Goal: Task Accomplishment & Management: Manage account settings

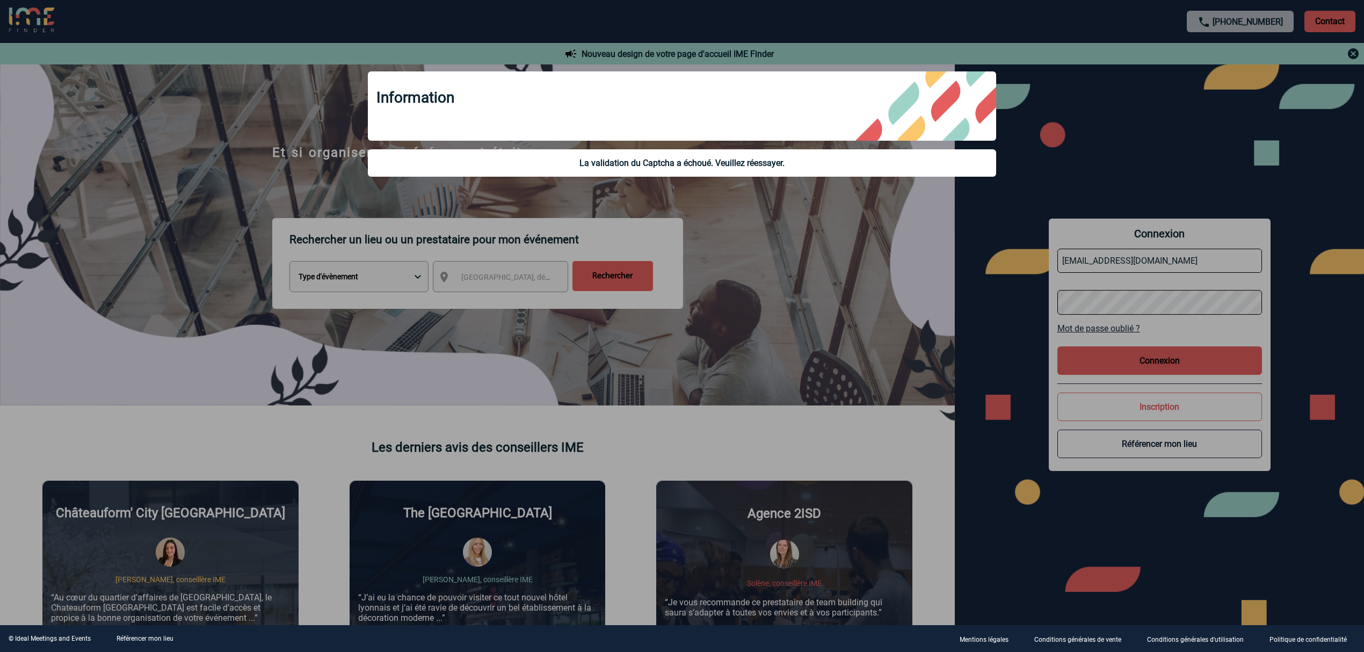
click at [1136, 364] on div at bounding box center [682, 326] width 1364 height 652
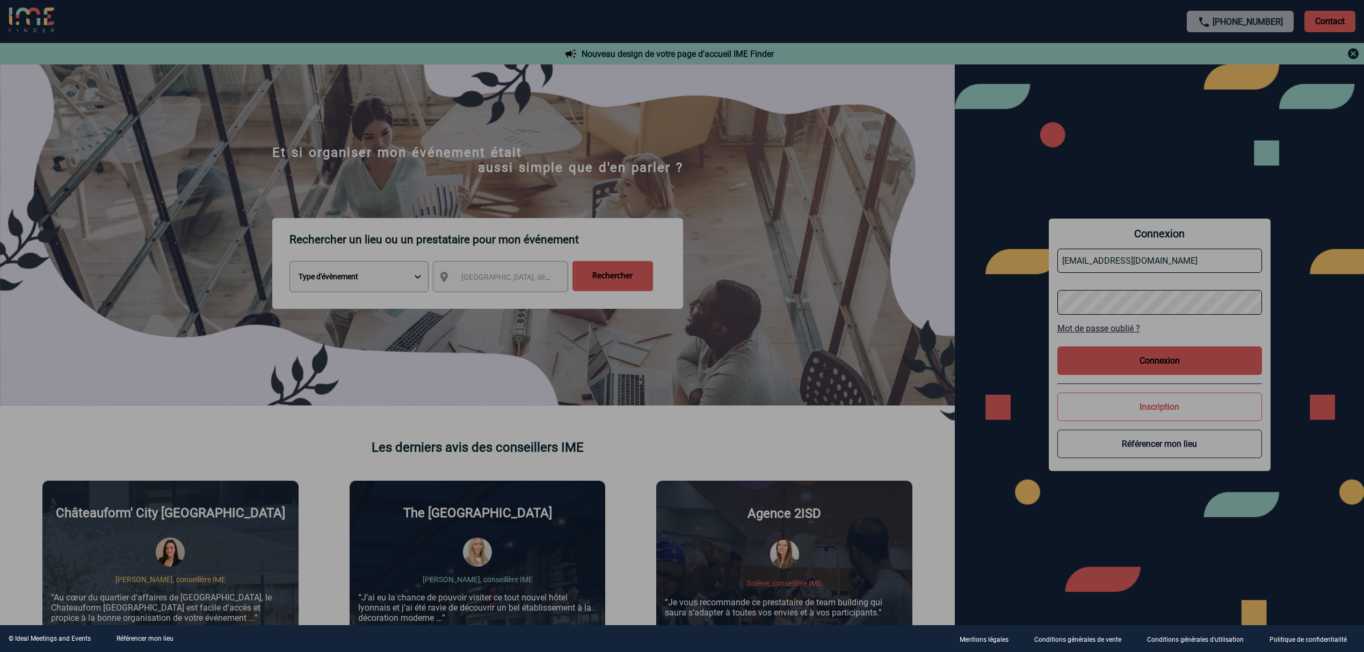
click at [1116, 271] on div at bounding box center [682, 326] width 1364 height 652
click at [1114, 265] on div at bounding box center [682, 326] width 1364 height 652
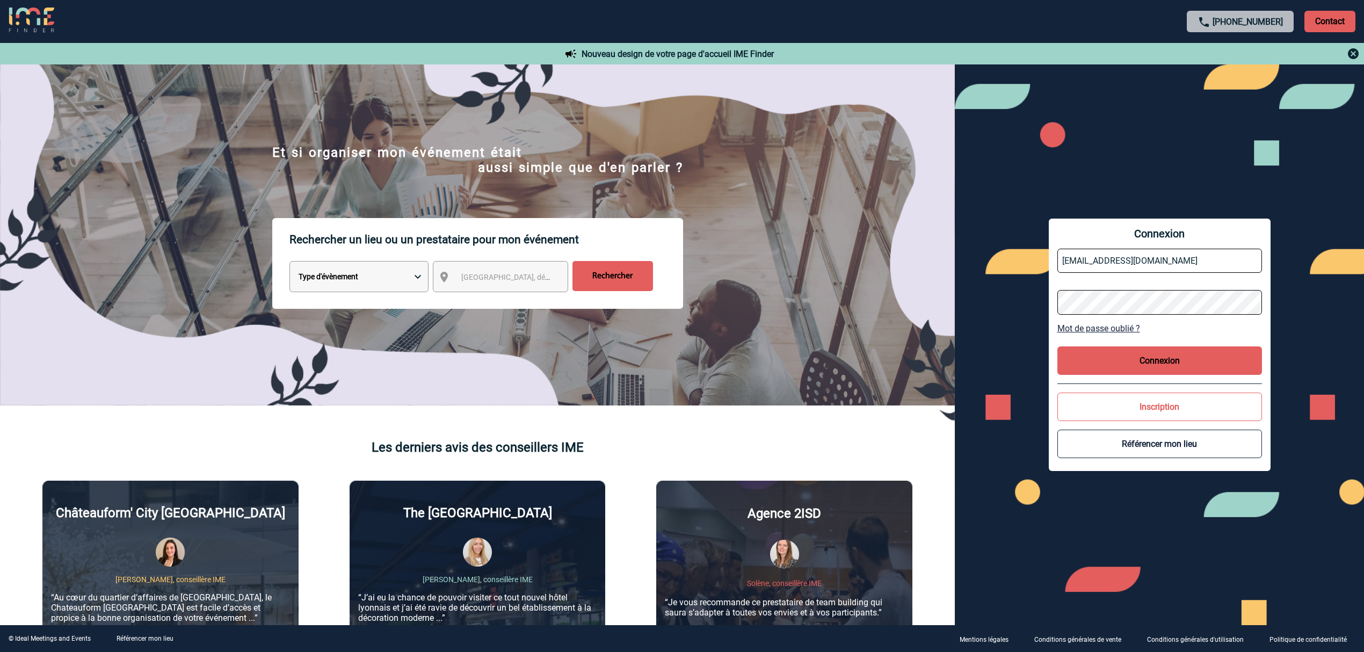
drag, startPoint x: 1115, startPoint y: 265, endPoint x: 1124, endPoint y: 272, distance: 11.5
click at [1115, 265] on input "[EMAIL_ADDRESS][DOMAIN_NAME]" at bounding box center [1160, 261] width 205 height 24
click at [1144, 373] on button "Connexion" at bounding box center [1160, 360] width 205 height 28
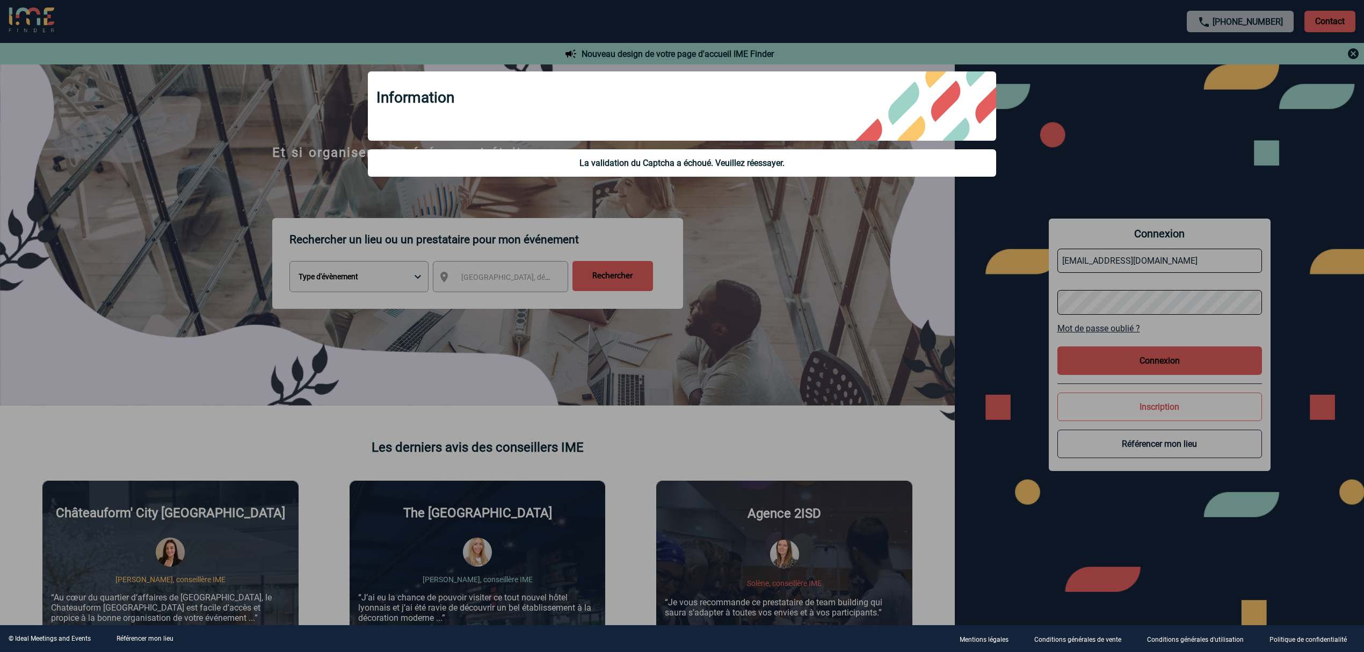
click at [1161, 254] on div at bounding box center [682, 326] width 1364 height 652
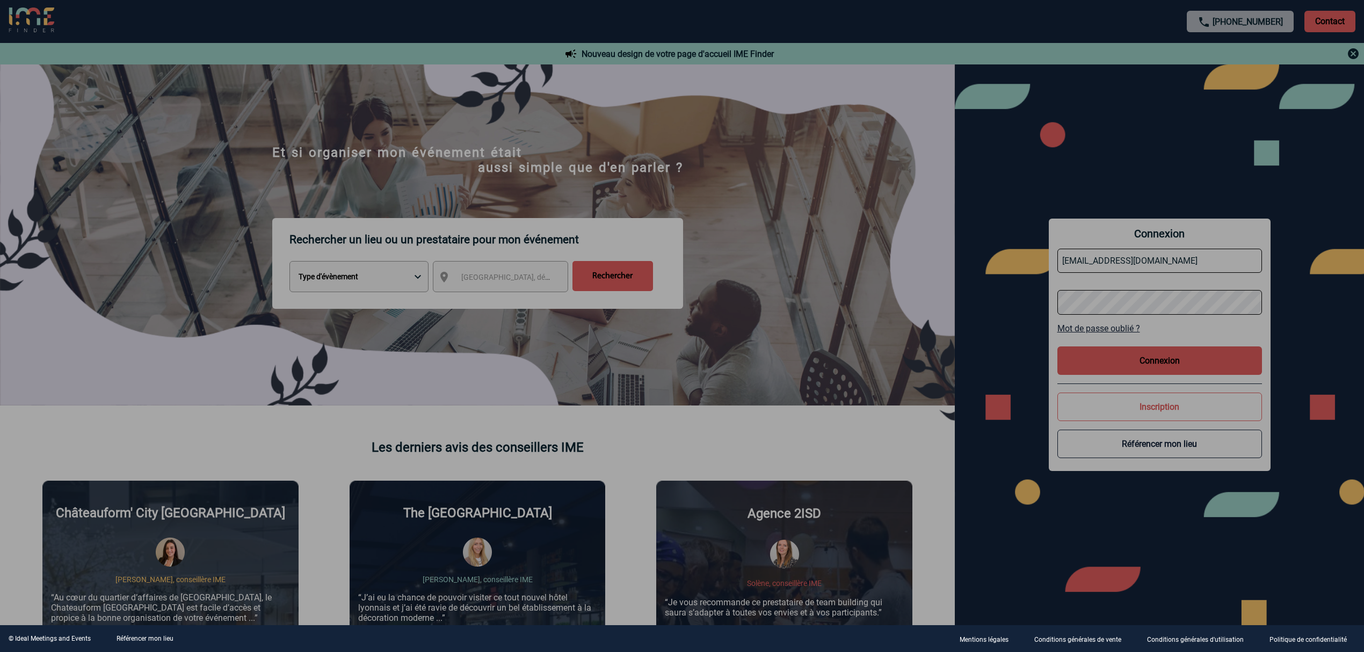
click at [1181, 267] on div at bounding box center [682, 326] width 1364 height 652
drag, startPoint x: 1181, startPoint y: 267, endPoint x: 1176, endPoint y: 262, distance: 6.8
click at [1180, 266] on div at bounding box center [682, 326] width 1364 height 652
click at [1176, 262] on div at bounding box center [682, 326] width 1364 height 652
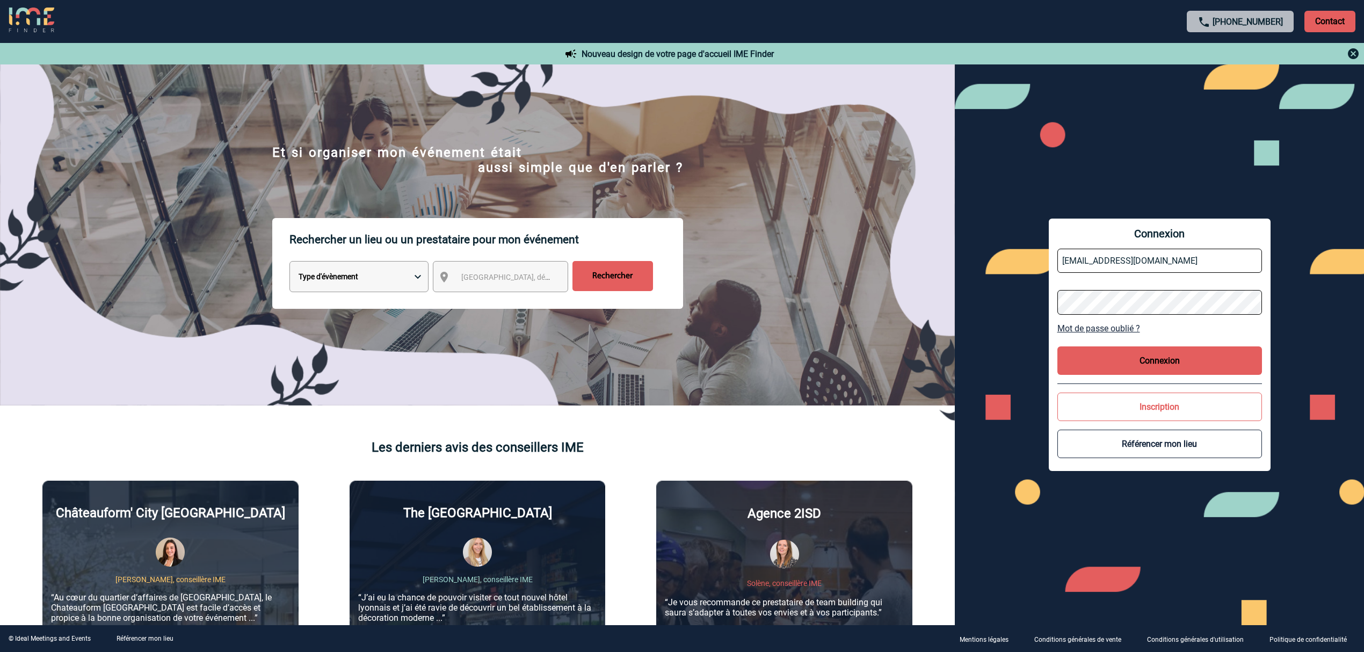
click at [1156, 255] on input "[EMAIL_ADDRESS][DOMAIN_NAME]" at bounding box center [1160, 261] width 205 height 24
click at [1137, 263] on input "text" at bounding box center [1160, 261] width 205 height 24
type input "[EMAIL_ADDRESS][DOMAIN_NAME]"
click at [1131, 366] on button "Connexion" at bounding box center [1160, 360] width 205 height 28
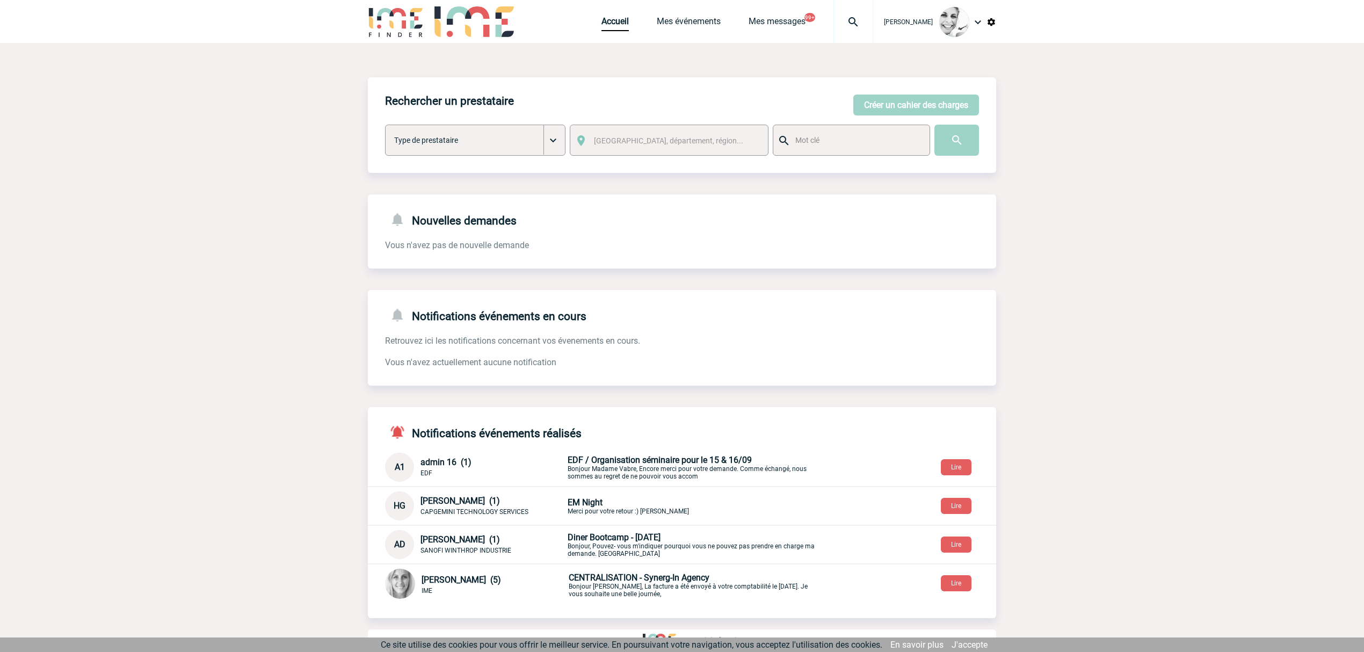
click at [854, 33] on div at bounding box center [854, 21] width 40 height 43
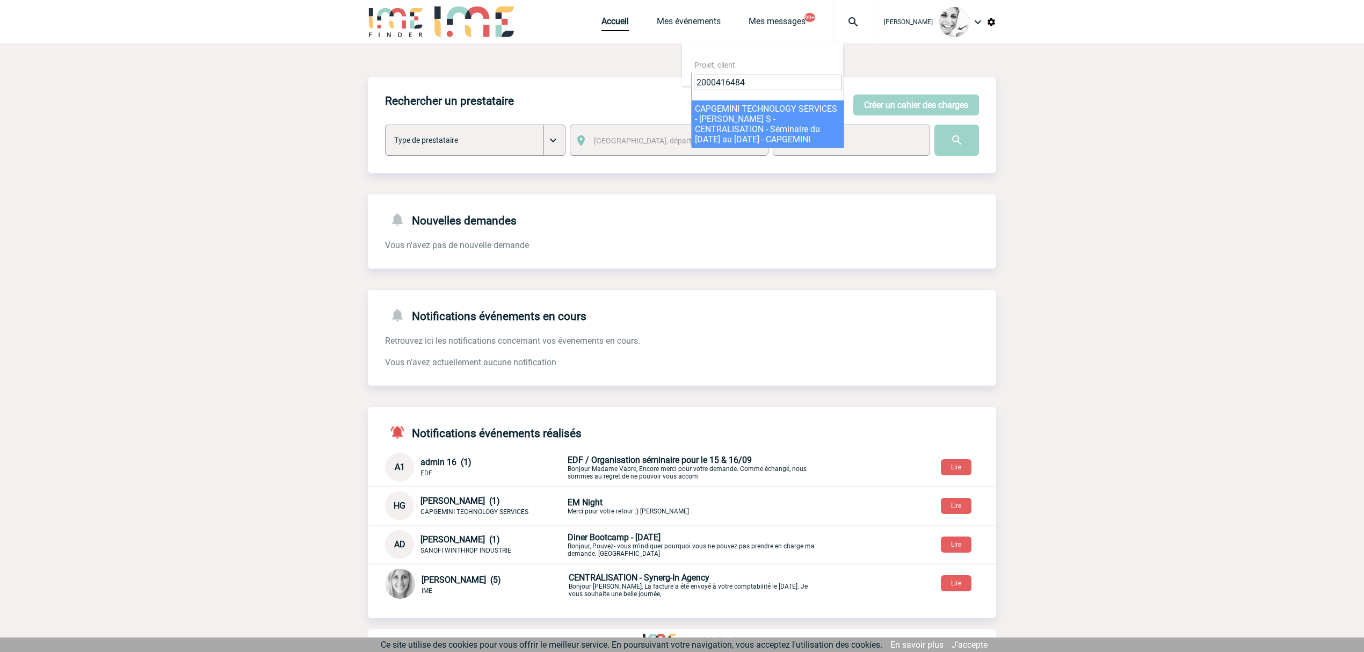
type input "2000416484"
select select "15985"
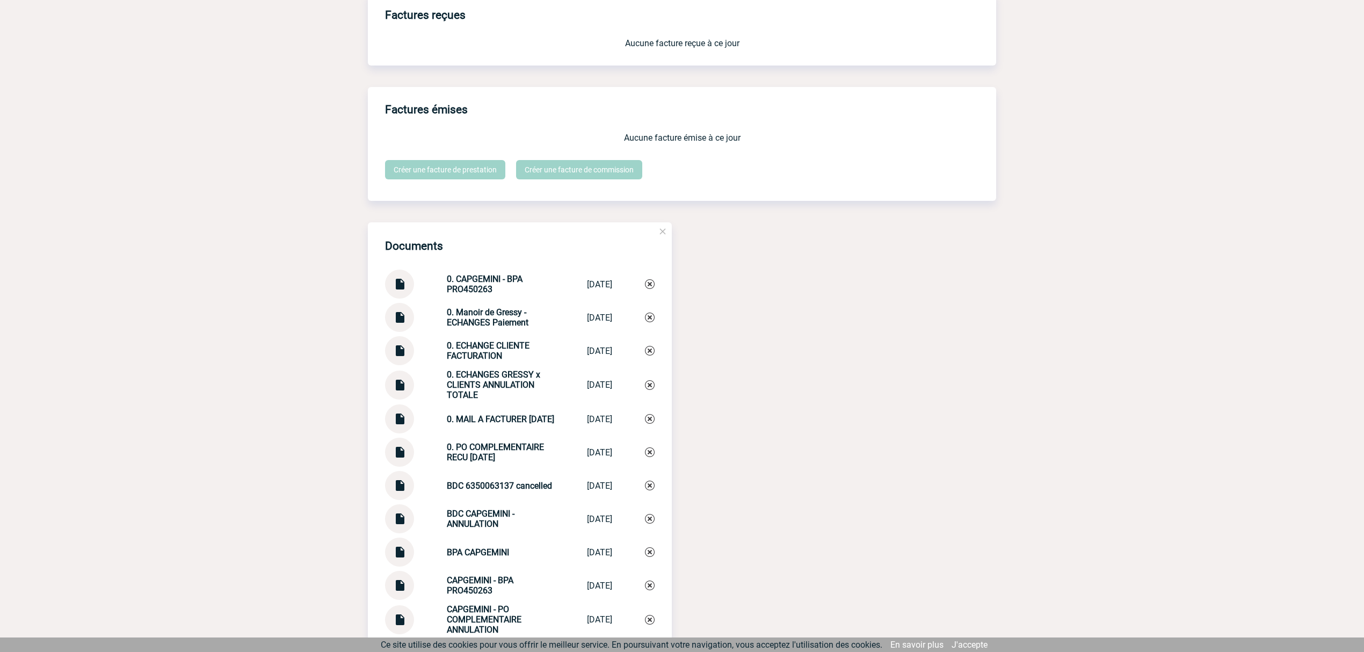
scroll to position [1002, 0]
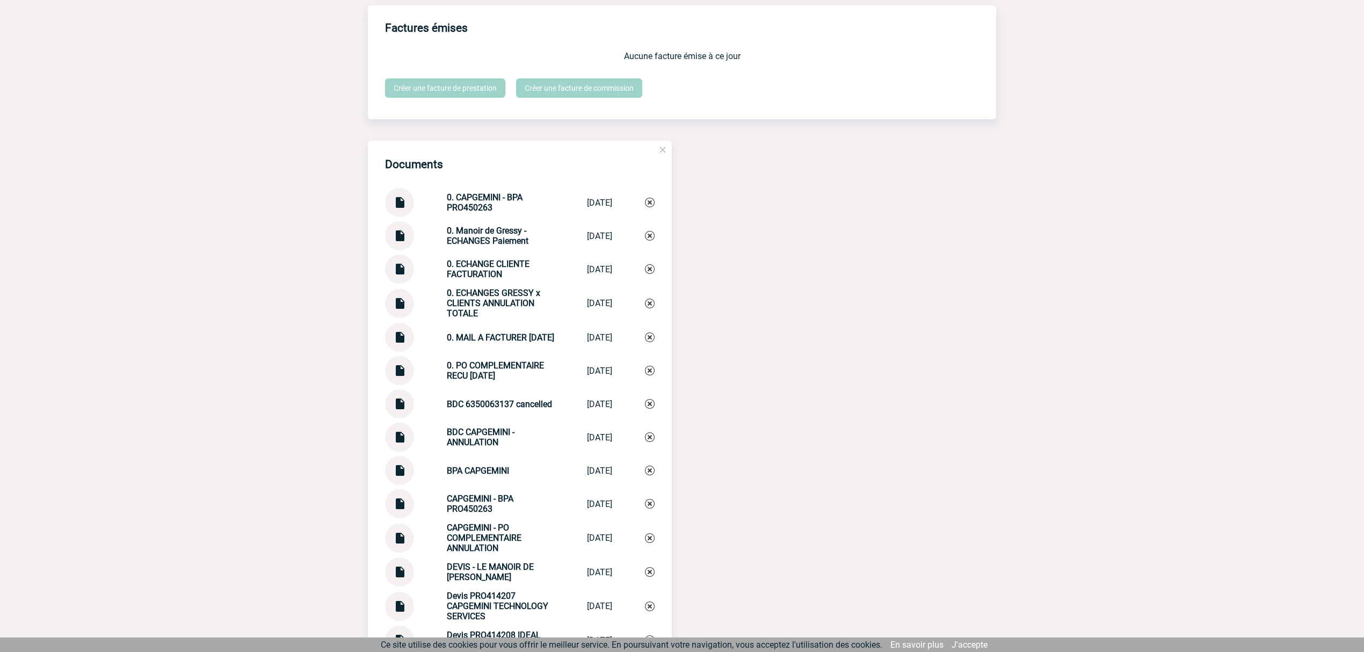
drag, startPoint x: 519, startPoint y: 377, endPoint x: 555, endPoint y: 373, distance: 36.2
click at [448, 373] on div "0. PO COMPLEMENTAIRE RECU 08.09.2025" at bounding box center [500, 370] width 107 height 20
click at [652, 375] on img at bounding box center [650, 371] width 10 height 10
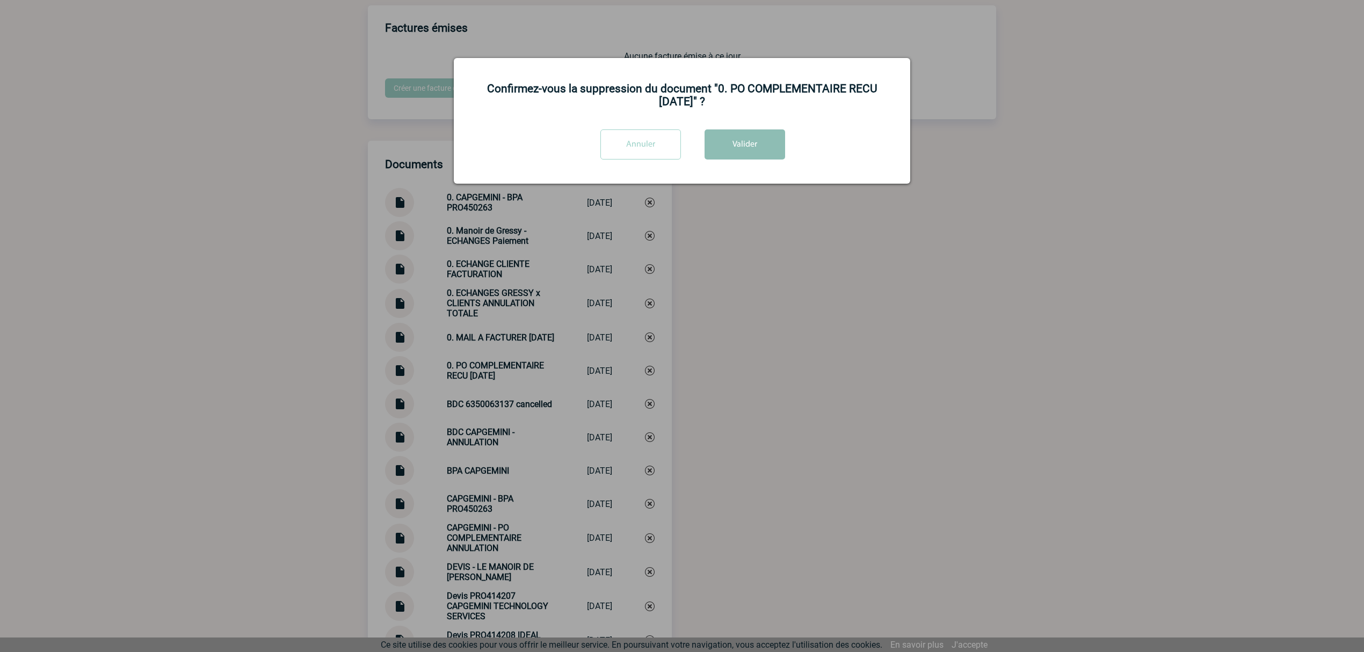
click at [739, 154] on button "Valider" at bounding box center [745, 144] width 81 height 30
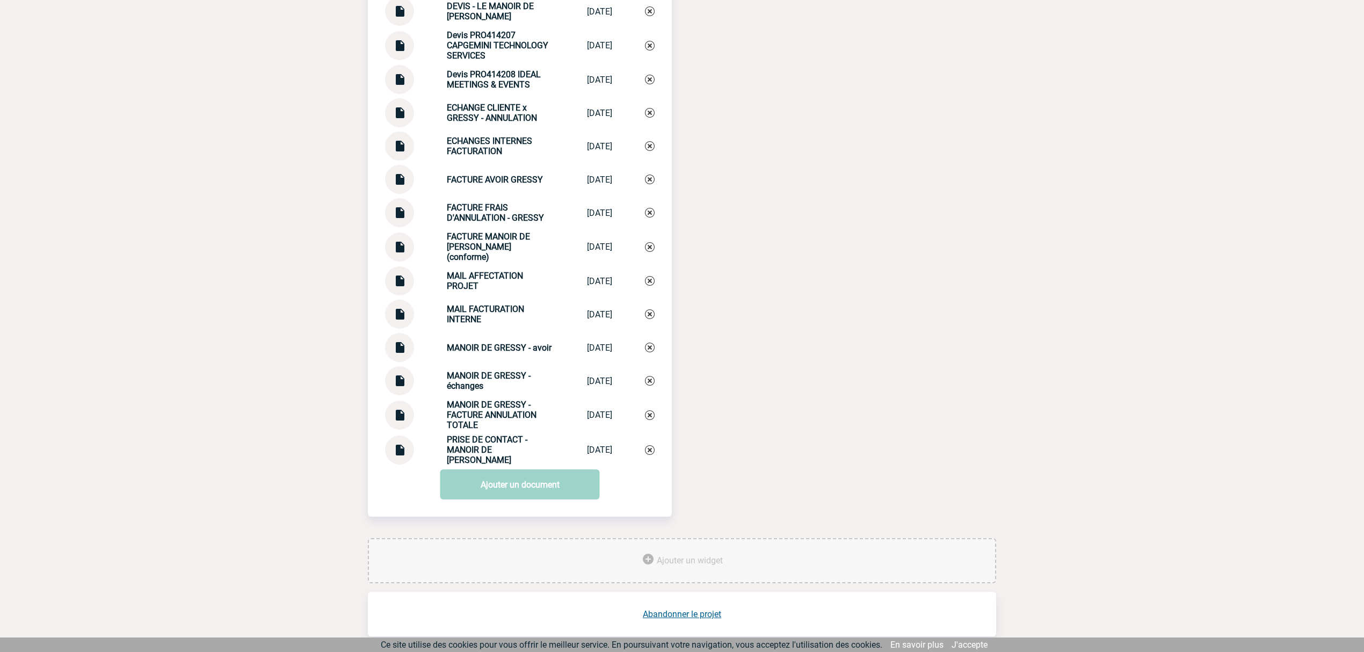
scroll to position [1554, 0]
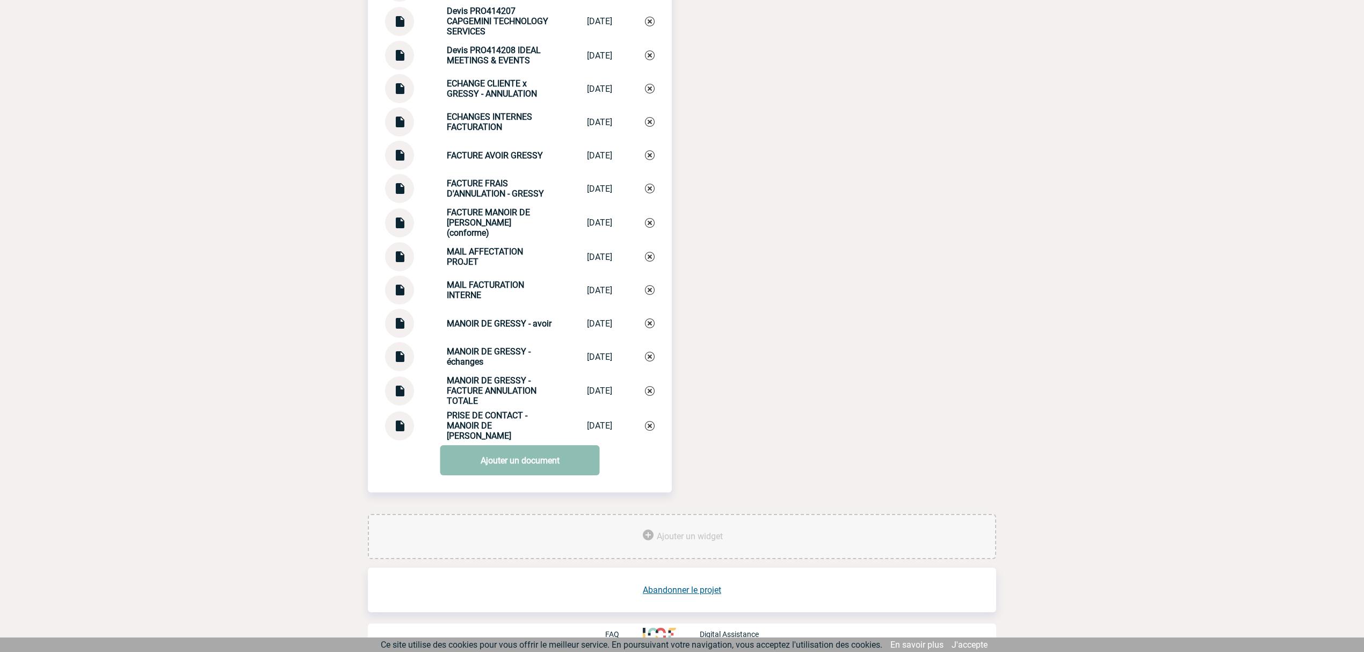
click at [551, 446] on link "Ajouter un document" at bounding box center [520, 460] width 160 height 30
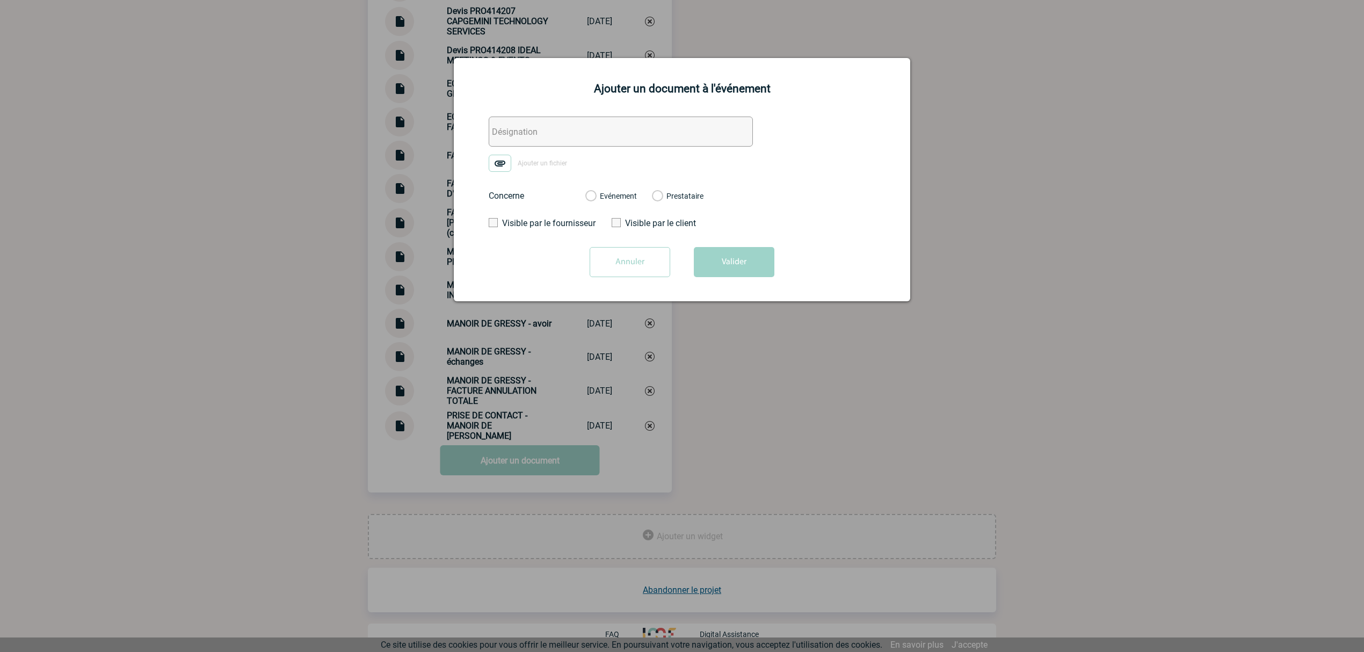
click at [561, 134] on input "text" at bounding box center [621, 132] width 264 height 30
drag, startPoint x: 615, startPoint y: 144, endPoint x: 608, endPoint y: 138, distance: 9.1
click at [610, 140] on input "0. PO Complémentaire" at bounding box center [621, 132] width 264 height 30
paste input "6350067801"
type input "0. PO Complémentaire 6350067801"
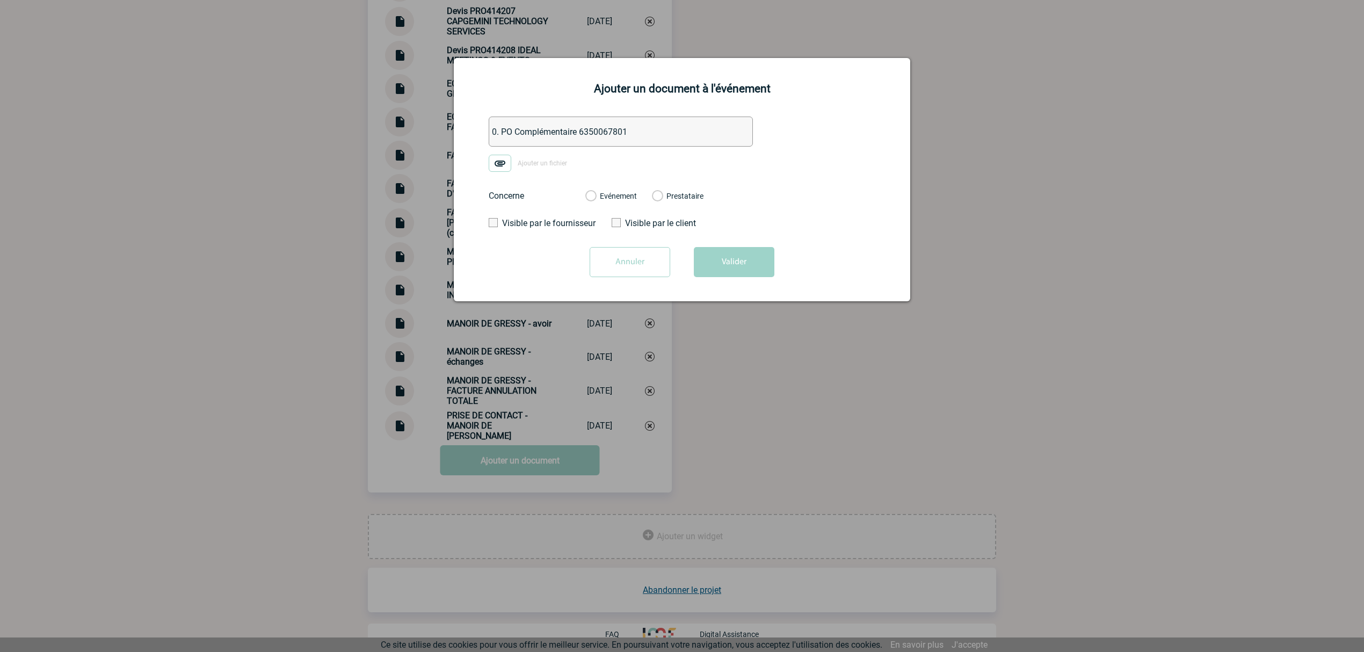
drag, startPoint x: 613, startPoint y: 198, endPoint x: 594, endPoint y: 202, distance: 19.8
click at [596, 198] on label "Evénement" at bounding box center [591, 197] width 10 height 10
click at [489, 166] on img at bounding box center [500, 163] width 23 height 17
click at [0, 0] on input "Ajouter un fichier" at bounding box center [0, 0] width 0 height 0
click at [596, 200] on label "Evénement" at bounding box center [591, 197] width 10 height 10
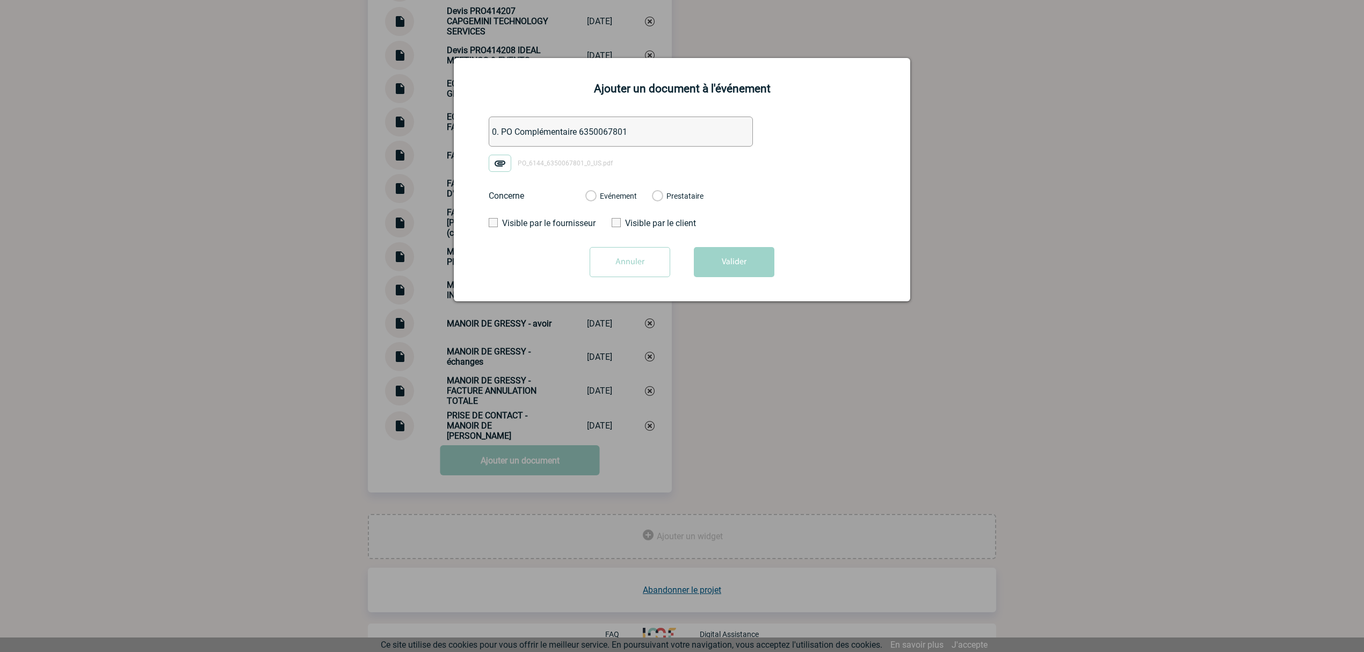
click at [0, 0] on input "Evénement" at bounding box center [0, 0] width 0 height 0
drag, startPoint x: 743, startPoint y: 255, endPoint x: 740, endPoint y: 270, distance: 15.5
click at [743, 256] on button "Valider" at bounding box center [734, 262] width 81 height 30
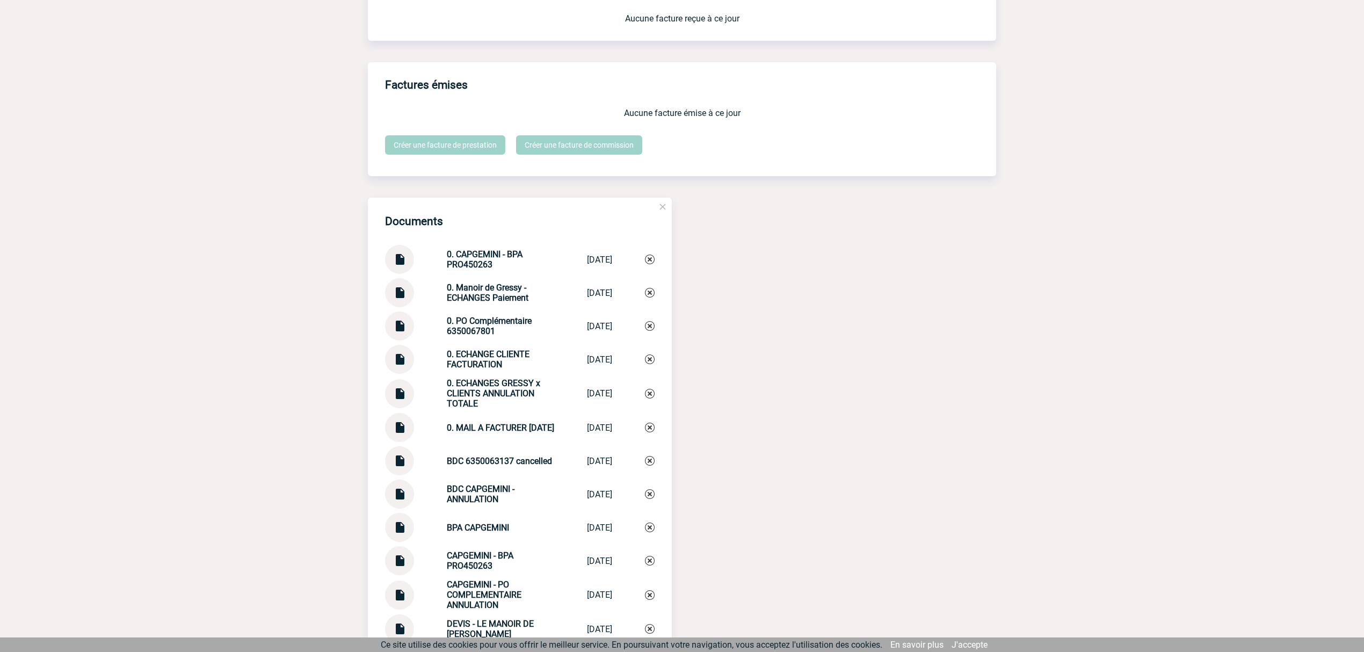
scroll to position [1053, 0]
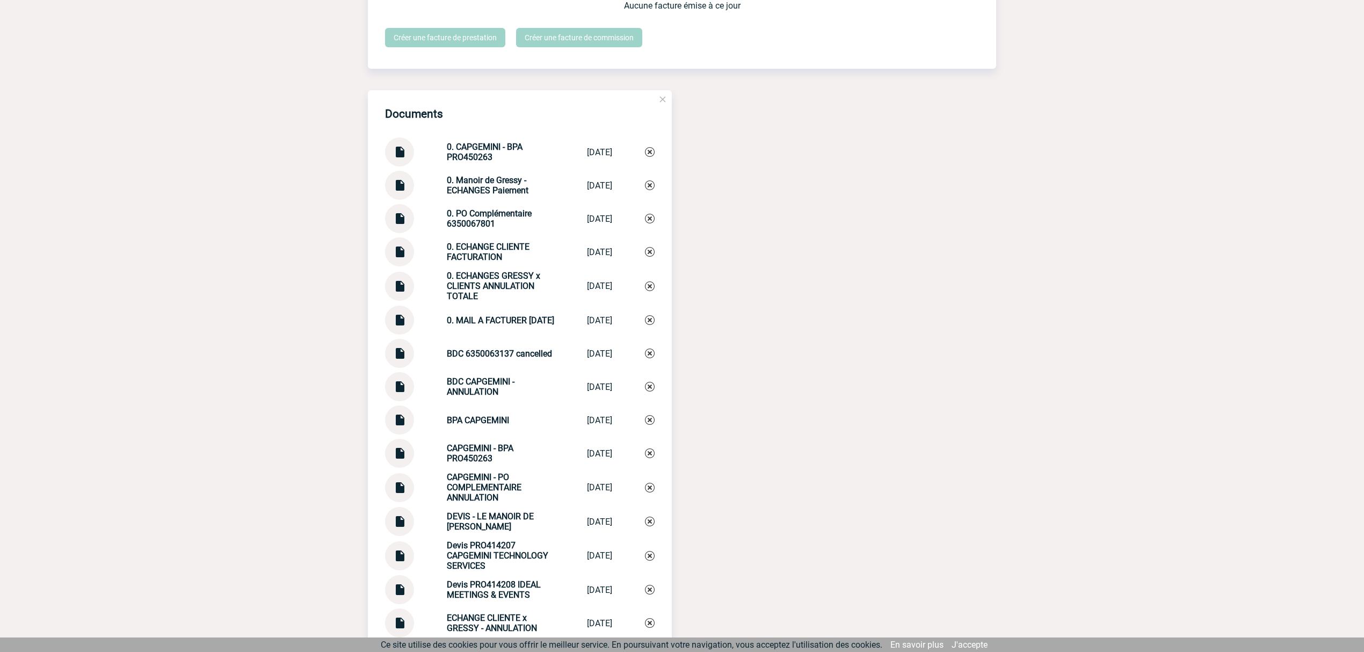
drag, startPoint x: 523, startPoint y: 194, endPoint x: 439, endPoint y: 175, distance: 86.5
click at [439, 175] on div "0. Manoir de Gressy - ECHANGES Paiement 0. Manoir de G... 03/09/2025" at bounding box center [520, 185] width 270 height 29
copy strong "0. Manoir de Gressy - ECHANGES Paiement"
click at [652, 190] on img at bounding box center [650, 185] width 10 height 10
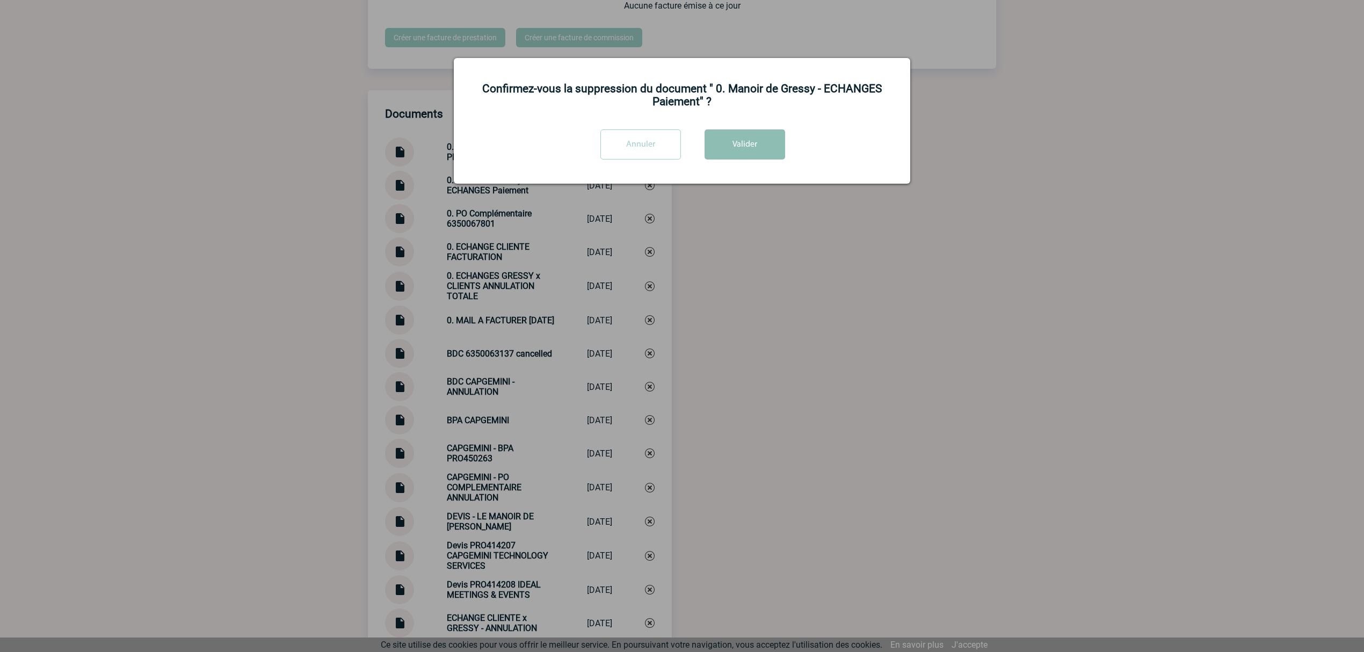
drag, startPoint x: 757, startPoint y: 151, endPoint x: 784, endPoint y: 312, distance: 163.5
click at [757, 151] on button "Valider" at bounding box center [745, 144] width 81 height 30
click at [789, 346] on div at bounding box center [682, 326] width 1364 height 652
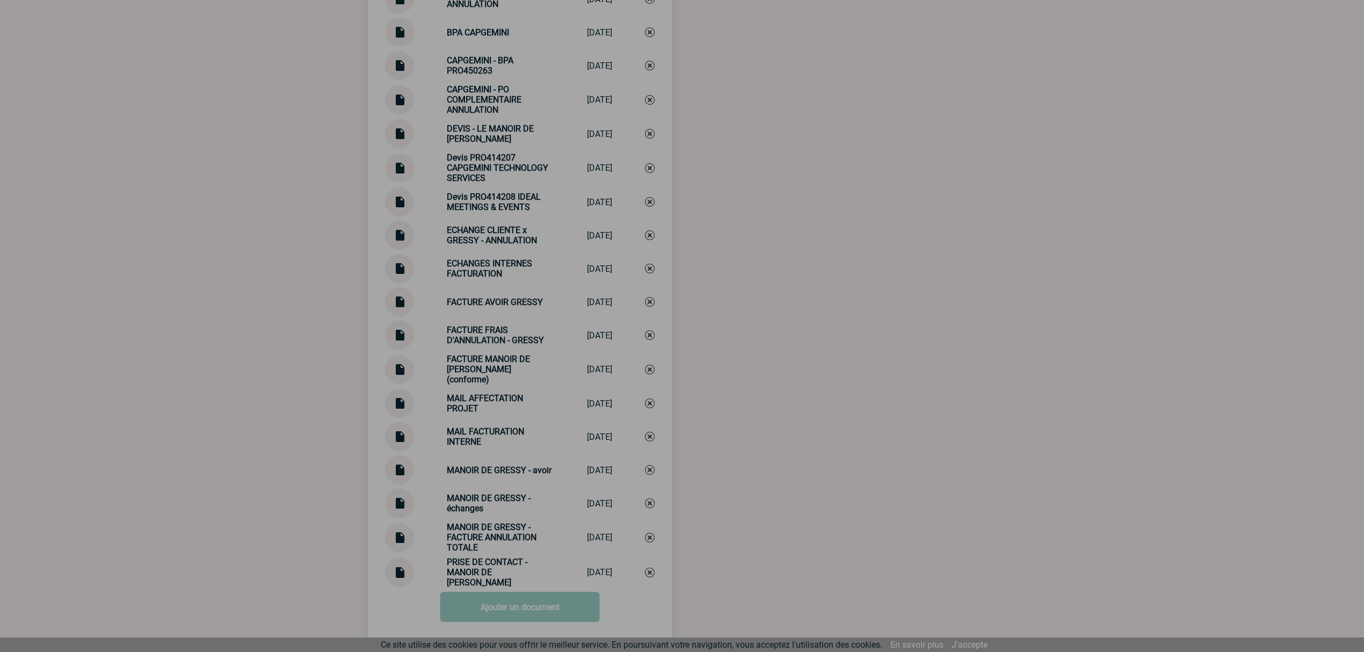
scroll to position [1554, 0]
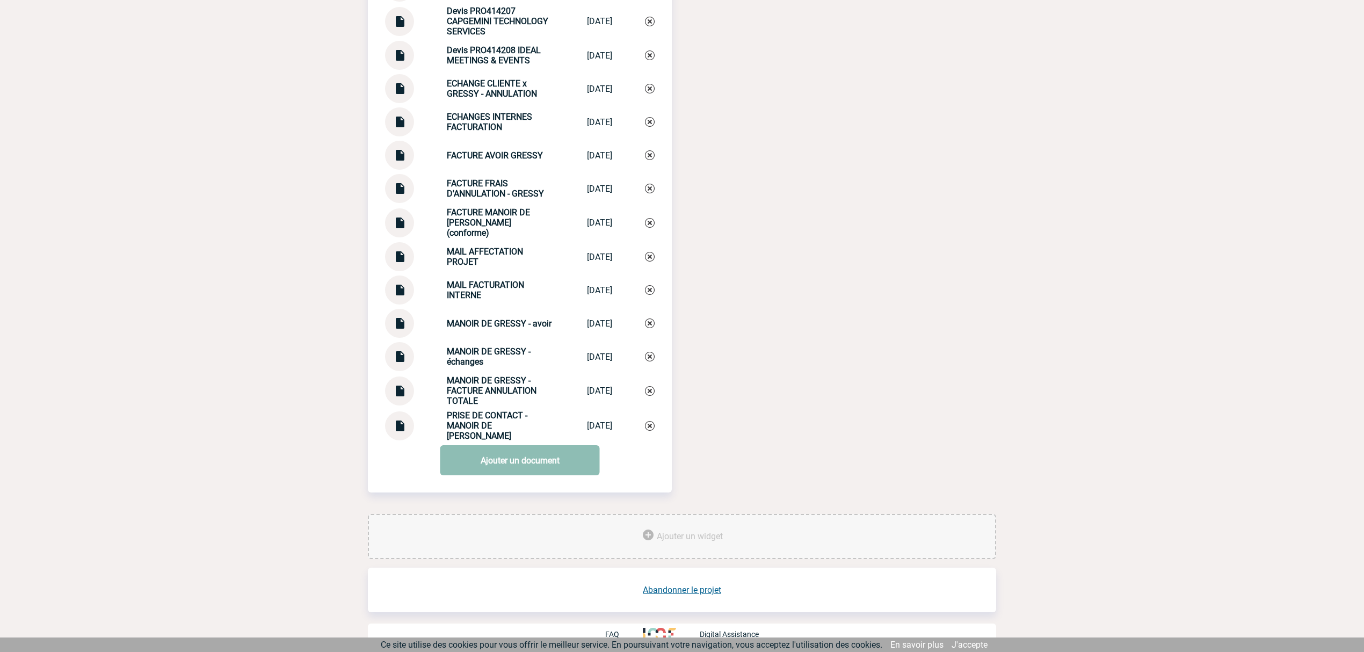
drag, startPoint x: 492, startPoint y: 461, endPoint x: 508, endPoint y: 465, distance: 16.2
click at [494, 462] on link "Ajouter un document" at bounding box center [520, 460] width 160 height 30
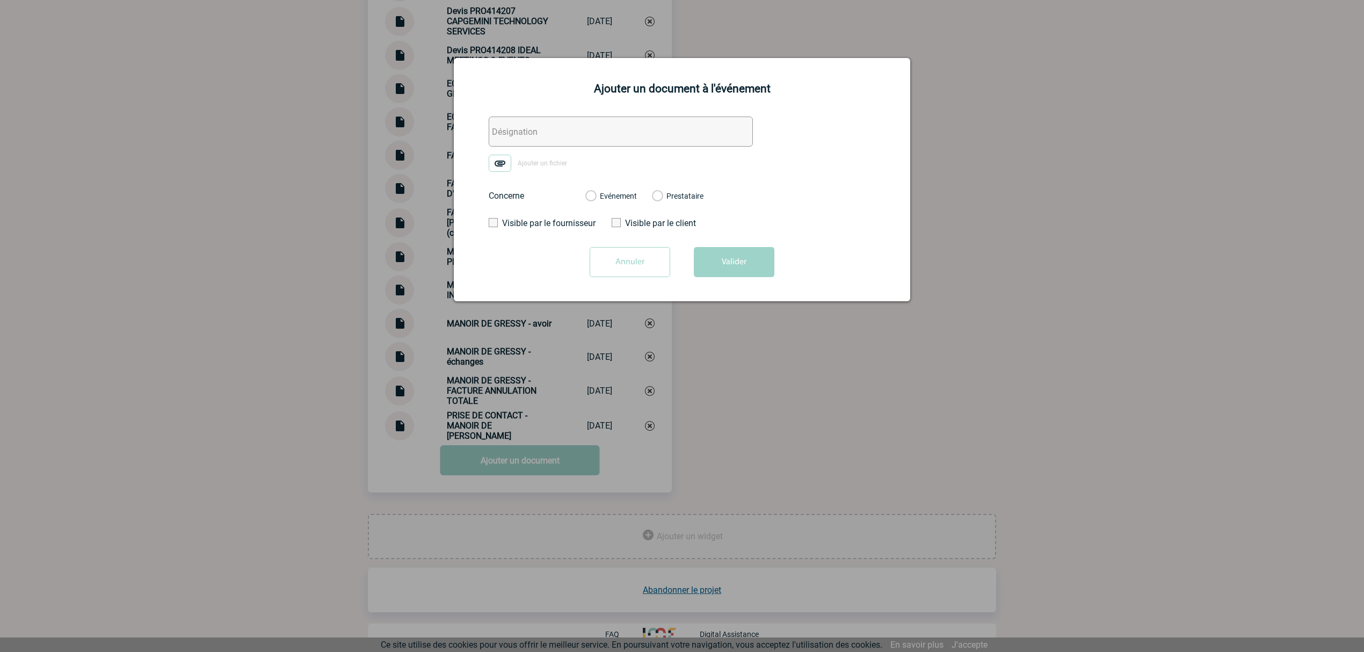
drag, startPoint x: 524, startPoint y: 130, endPoint x: 523, endPoint y: 136, distance: 6.1
click at [524, 130] on input "text" at bounding box center [621, 132] width 264 height 30
paste input "0. Manoir de Gressy - ECHANGES Paiement"
type input "0. Manoir de Gressy - ECHANGES Paiement"
click at [502, 168] on img at bounding box center [500, 163] width 23 height 17
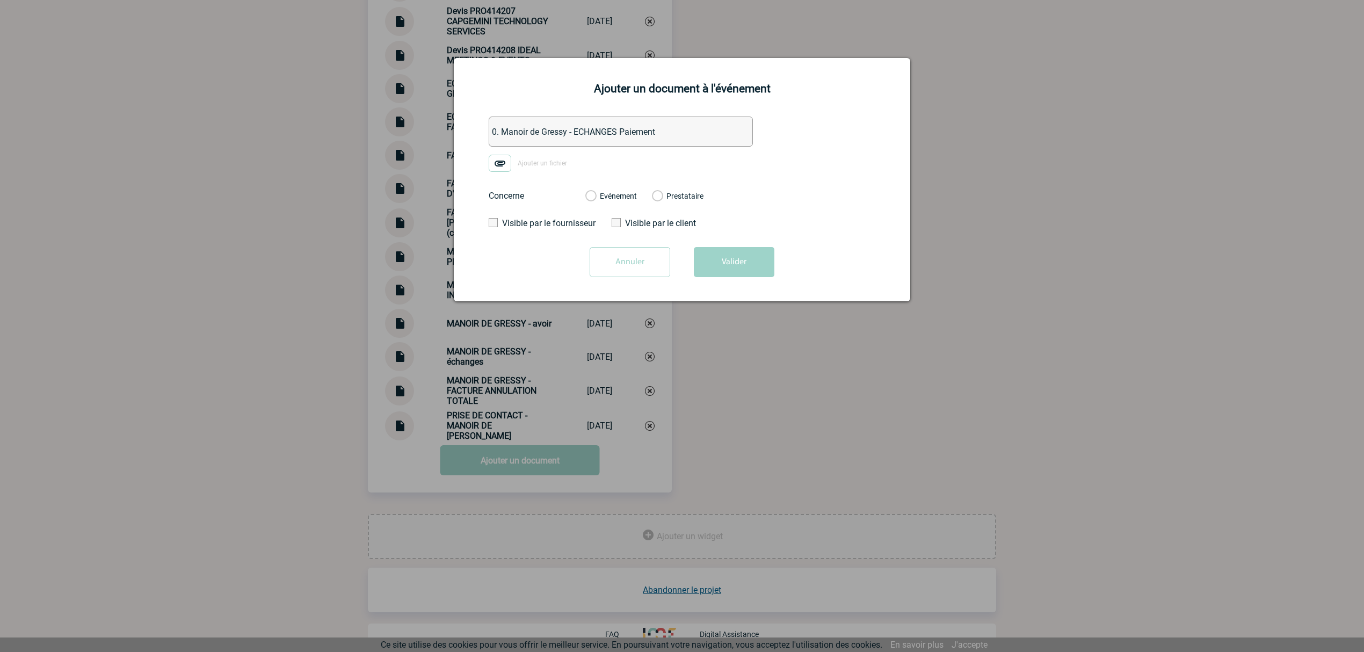
click at [0, 0] on input "Ajouter un fichier" at bounding box center [0, 0] width 0 height 0
drag, startPoint x: 591, startPoint y: 194, endPoint x: 673, endPoint y: 226, distance: 87.6
click at [592, 199] on label "Evénement" at bounding box center [591, 197] width 10 height 10
click at [0, 0] on input "Evénement" at bounding box center [0, 0] width 0 height 0
drag, startPoint x: 732, startPoint y: 267, endPoint x: 690, endPoint y: 385, distance: 124.7
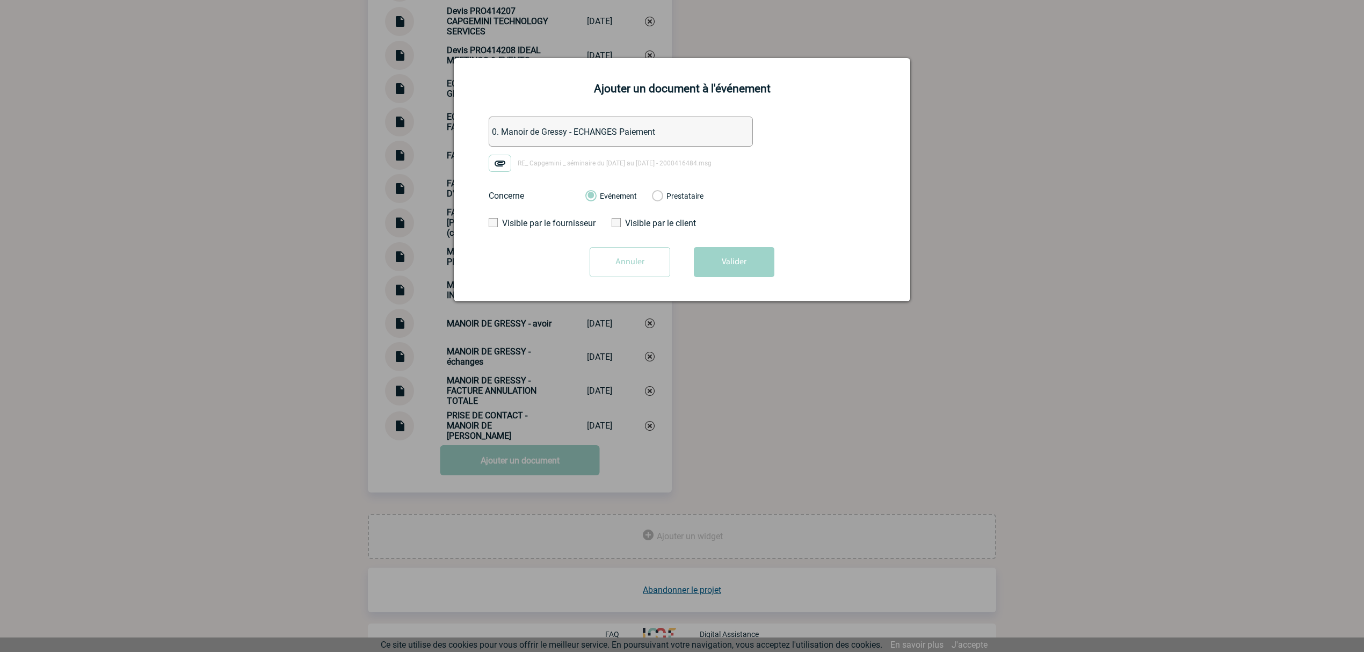
click at [729, 273] on button "Valider" at bounding box center [734, 262] width 81 height 30
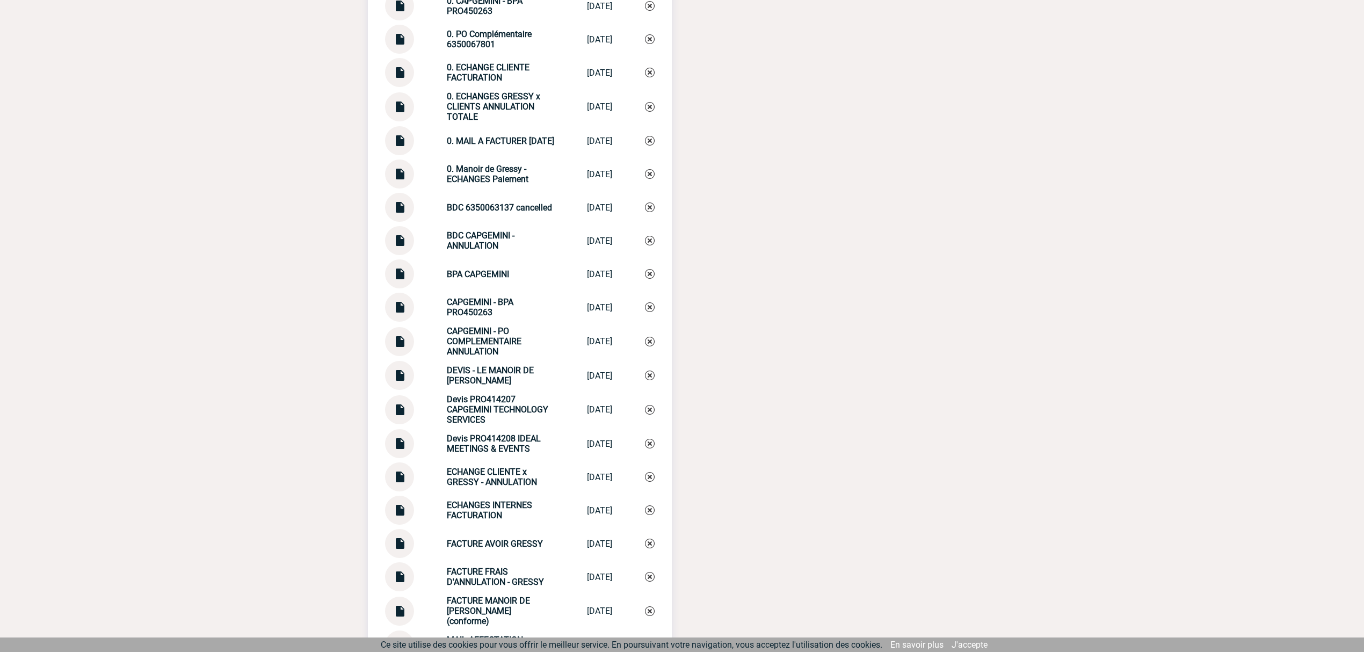
scroll to position [1196, 0]
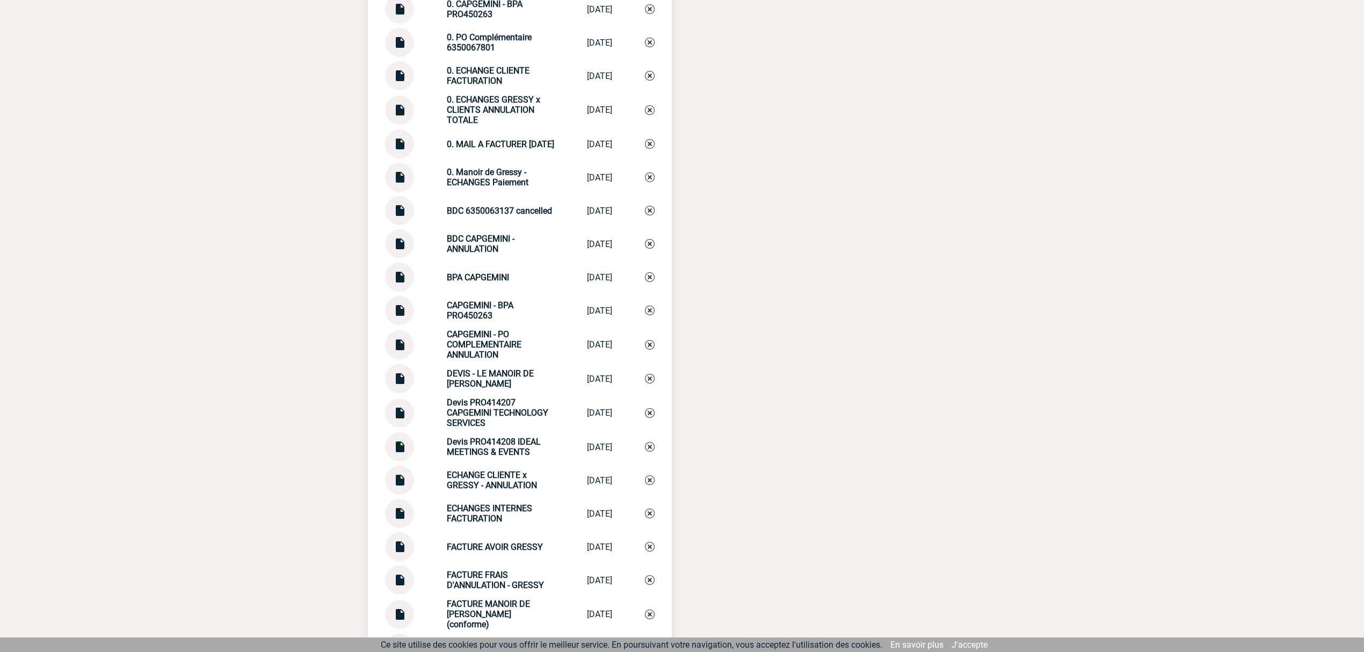
click at [650, 179] on img at bounding box center [650, 177] width 10 height 10
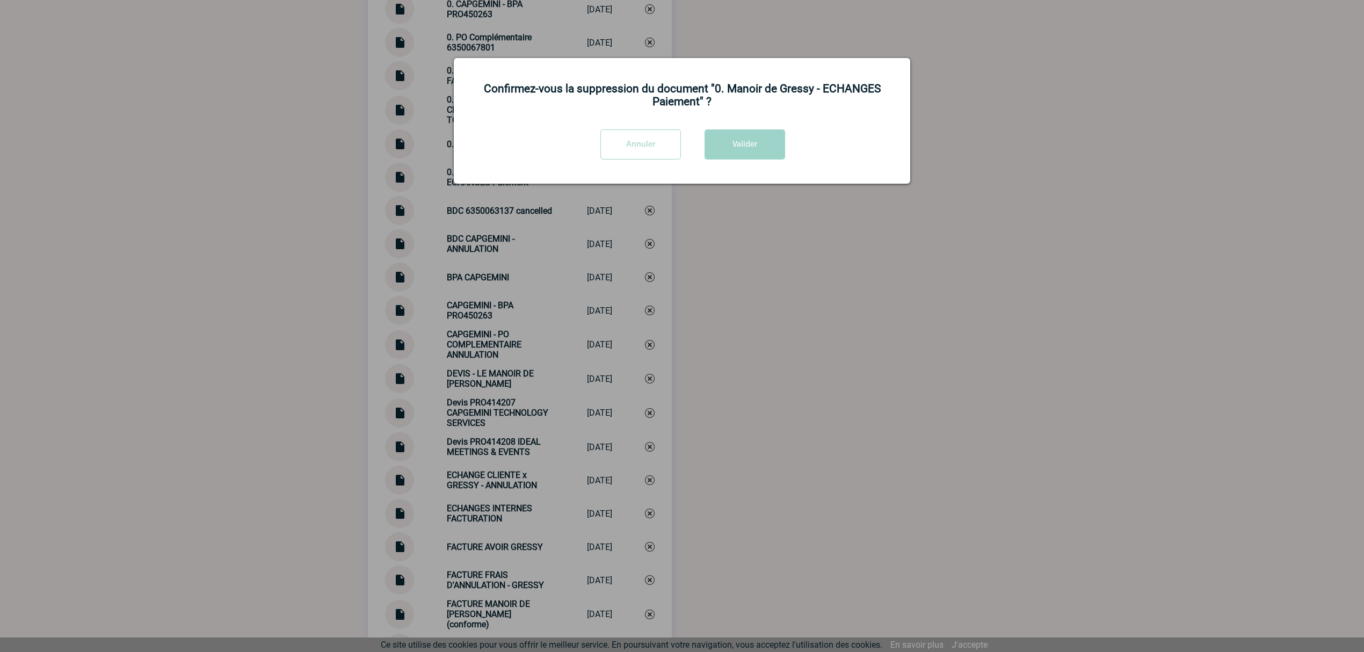
drag, startPoint x: 737, startPoint y: 147, endPoint x: 726, endPoint y: 186, distance: 40.7
click at [736, 153] on button "Valider" at bounding box center [745, 144] width 81 height 30
click at [680, 419] on div at bounding box center [682, 326] width 1364 height 652
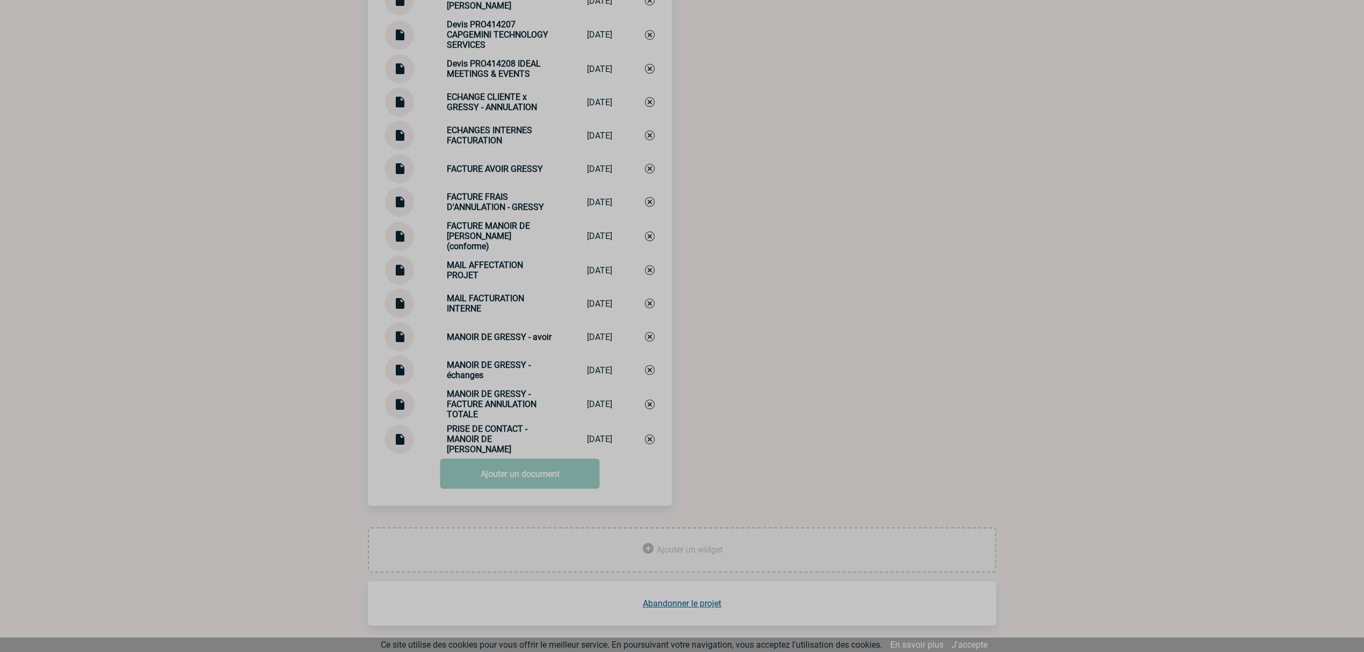
scroll to position [1554, 0]
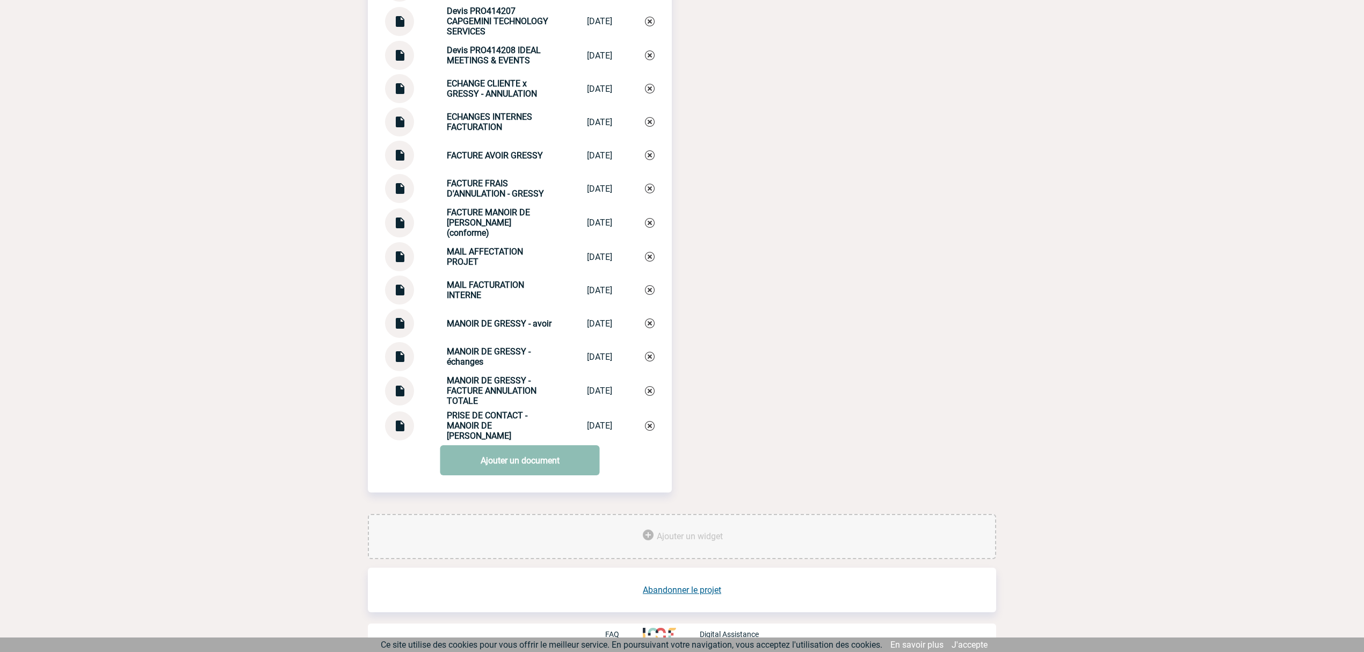
click at [540, 471] on div "Documents 0. CAPGEMINI - BPA PRO450263 0. CAPGEMINI -... 05/09/2025 0. PO Compl…" at bounding box center [520, 41] width 304 height 904
click at [547, 463] on link "Ajouter un document" at bounding box center [520, 460] width 160 height 30
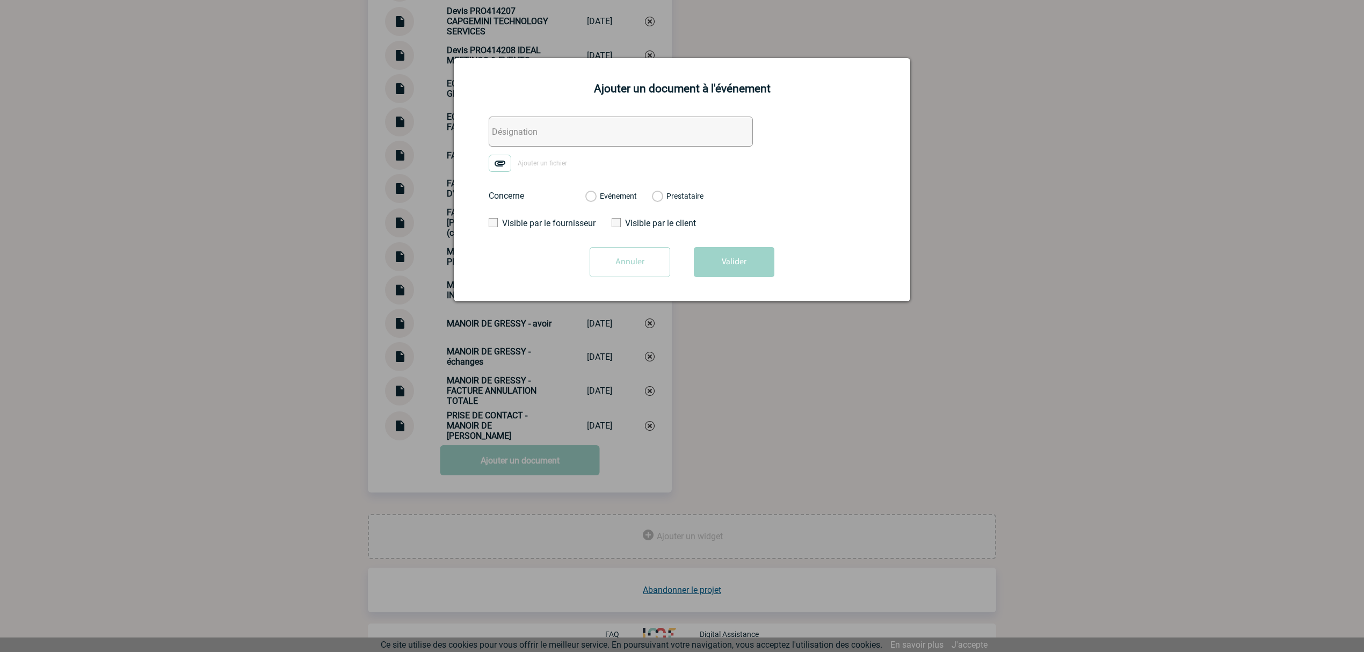
click at [525, 133] on input "text" at bounding box center [621, 132] width 264 height 30
paste input "0. Manoir de Gressy - ECHANGES Paiement"
type input "0. Manoir de Gressy - ECHANGES Paiement"
click at [503, 162] on img at bounding box center [500, 163] width 23 height 17
click at [0, 0] on input "Ajouter un fichier" at bounding box center [0, 0] width 0 height 0
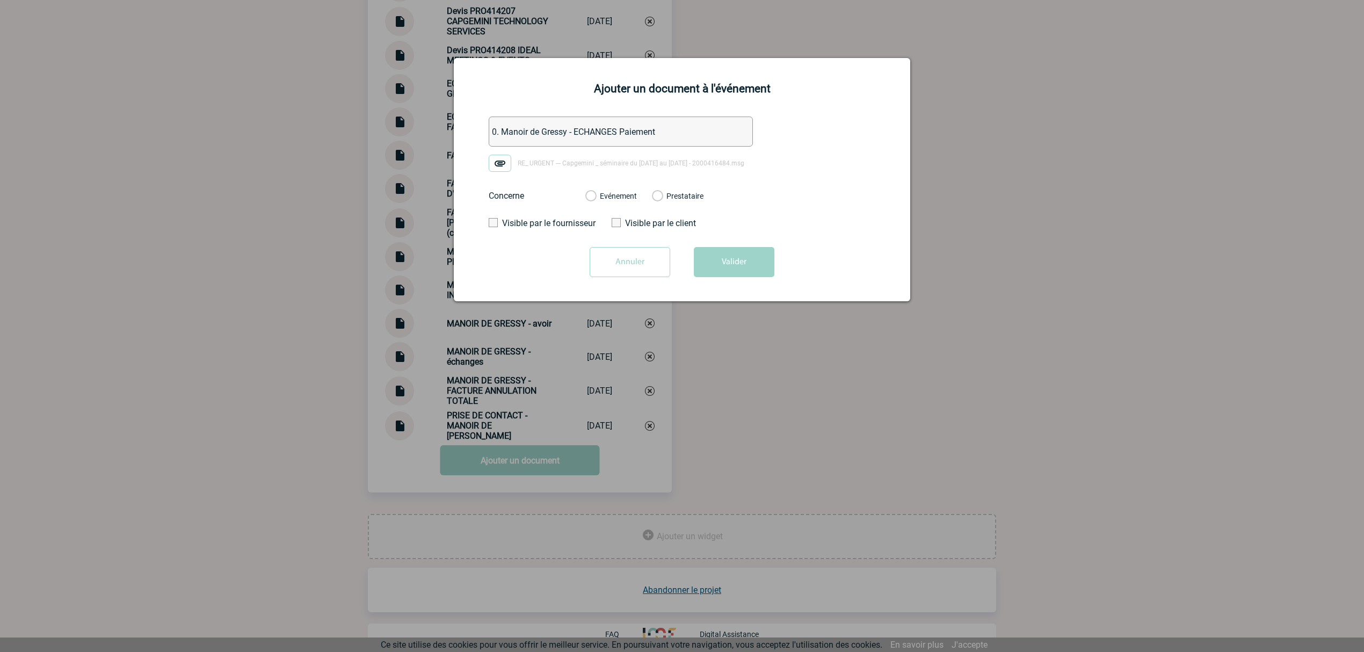
drag, startPoint x: 628, startPoint y: 200, endPoint x: 683, endPoint y: 227, distance: 60.8
click at [596, 200] on label "Evénement" at bounding box center [591, 197] width 10 height 10
click at [0, 0] on input "Evénement" at bounding box center [0, 0] width 0 height 0
click at [734, 265] on button "Valider" at bounding box center [734, 262] width 81 height 30
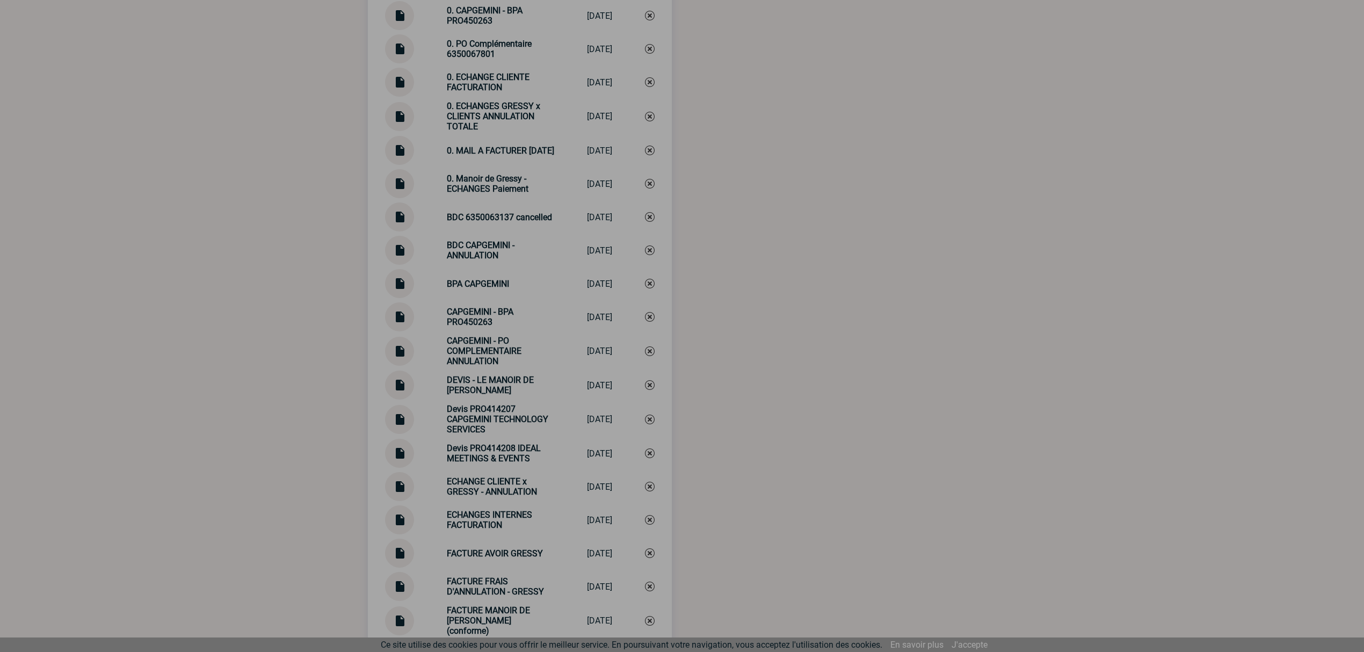
scroll to position [1053, 0]
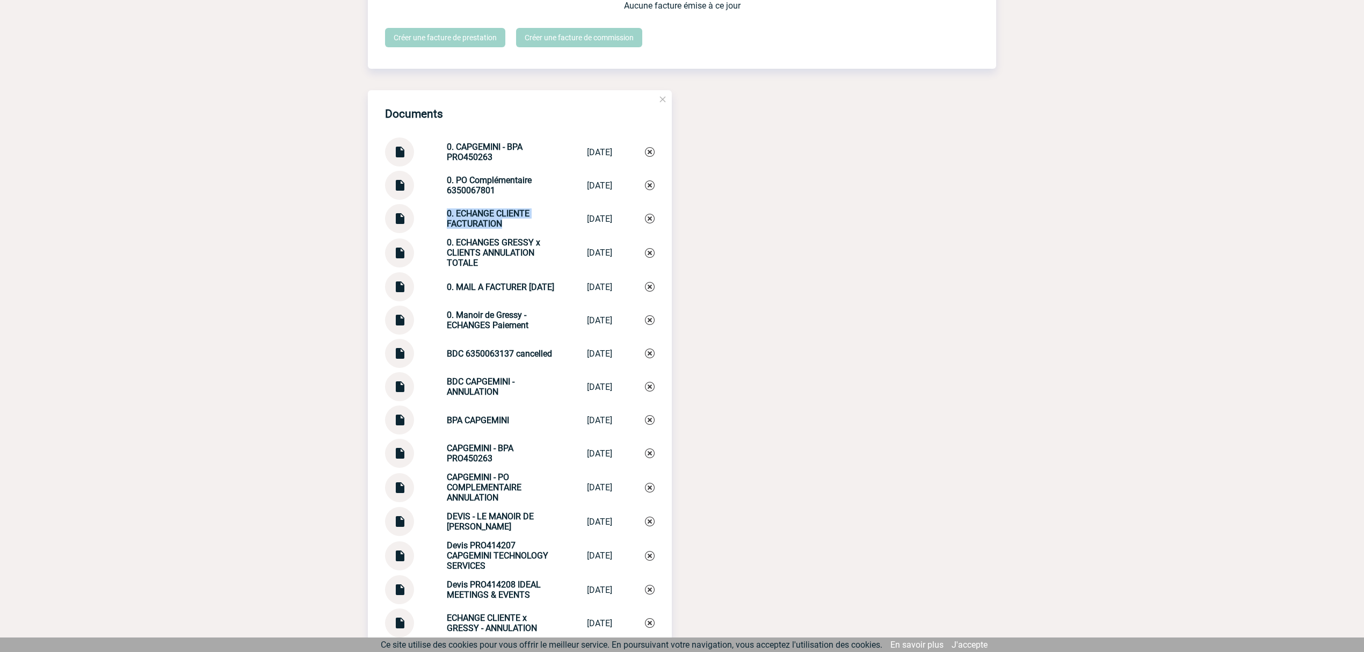
drag, startPoint x: 437, startPoint y: 215, endPoint x: 508, endPoint y: 233, distance: 72.7
click at [508, 233] on div "0. ECHANGE CLIENTE FACTURATION 0. ECHANGE CLIE... 08/09/2025" at bounding box center [520, 218] width 270 height 29
copy strong "0. ECHANGE CLIENTE FACTURATION"
click at [652, 223] on img at bounding box center [650, 219] width 10 height 10
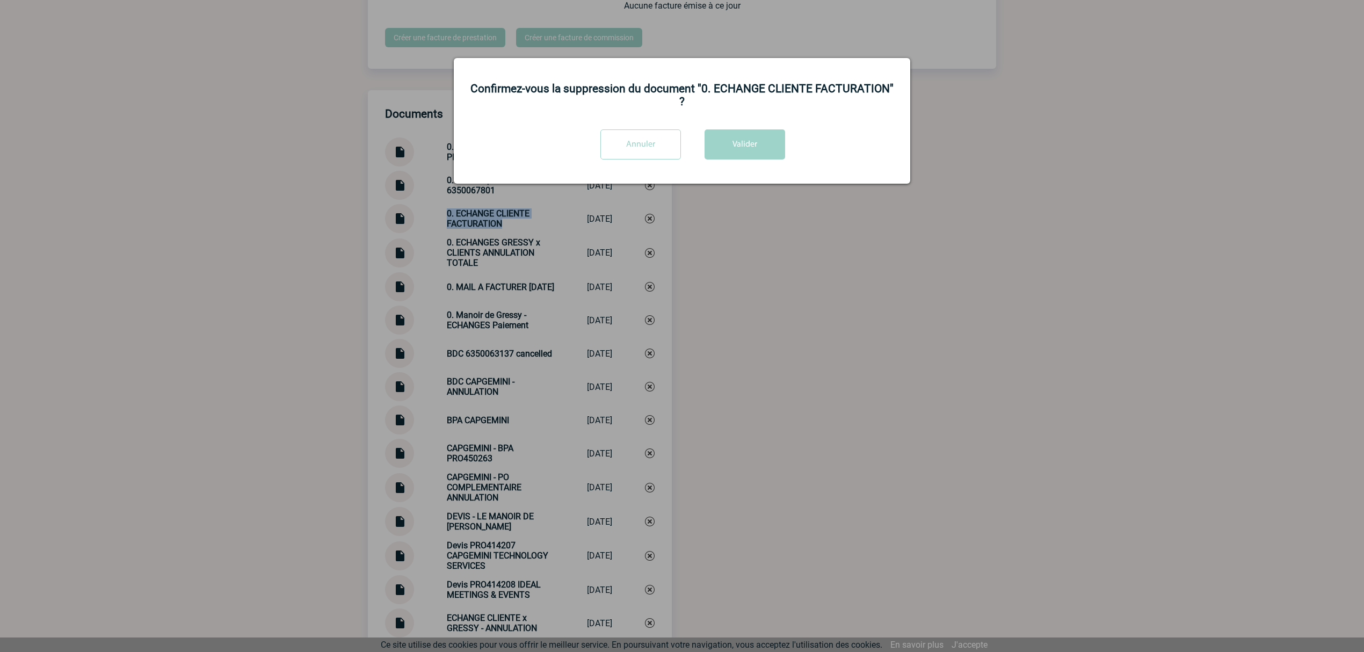
drag, startPoint x: 654, startPoint y: 153, endPoint x: 554, endPoint y: 206, distance: 113.2
click at [647, 156] on input "Annuler" at bounding box center [641, 144] width 81 height 30
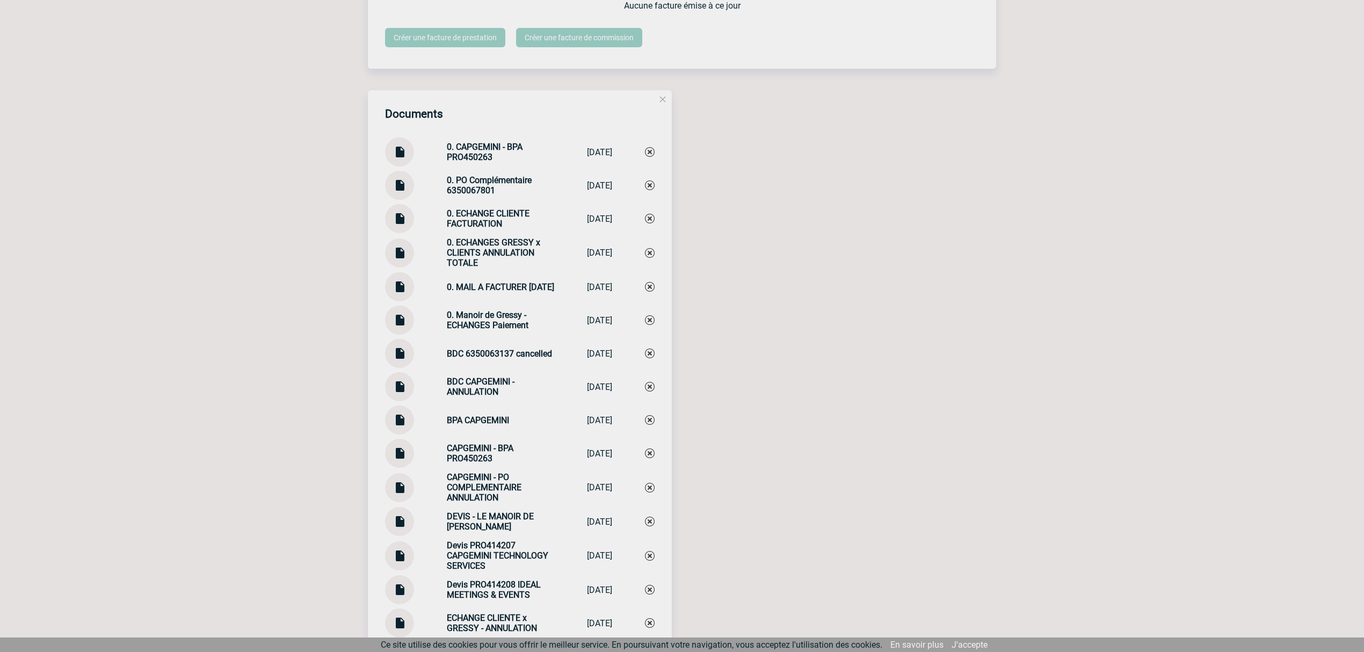
click at [398, 221] on body "Laurine GEBSKI Accueil Mes événements 99+" at bounding box center [682, 68] width 1364 height 2243
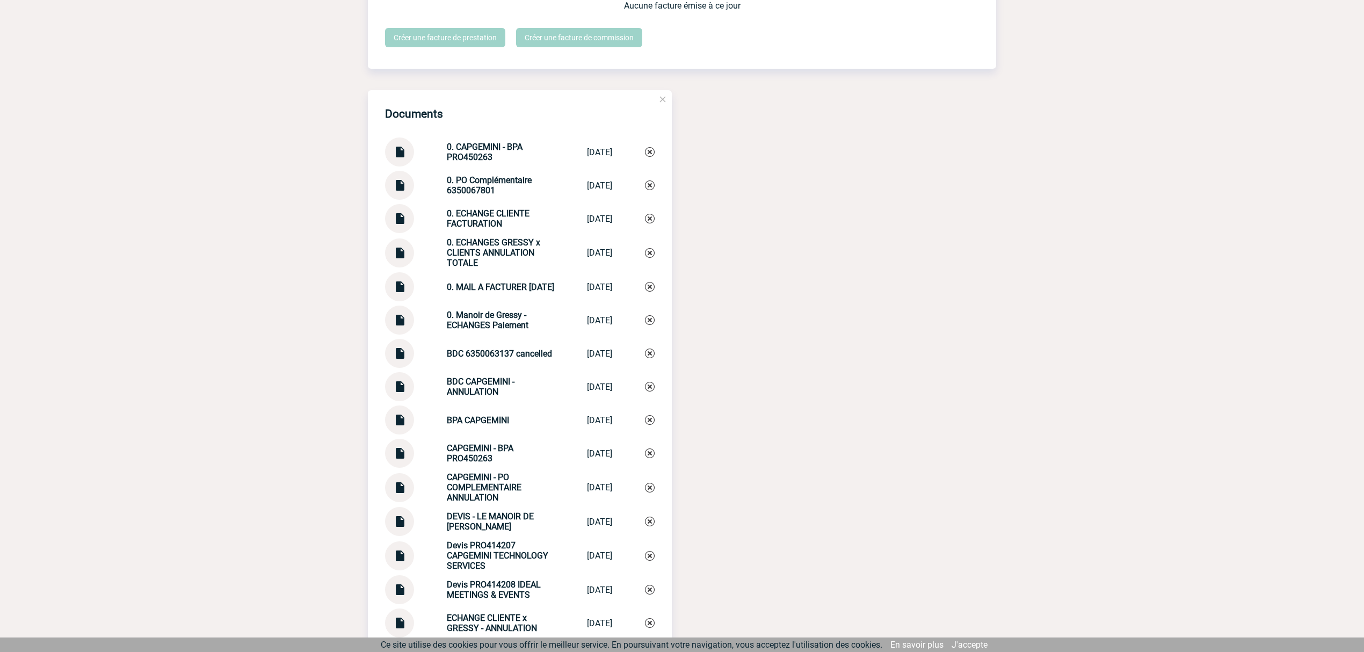
click at [398, 221] on img at bounding box center [400, 214] width 14 height 21
click at [995, 404] on div "Documents 0. CAPGEMINI - BPA PRO450263 0. CAPGEMINI -... 05/09/2025 0. PO Compl…" at bounding box center [682, 569] width 628 height 958
